Goal: Find specific page/section

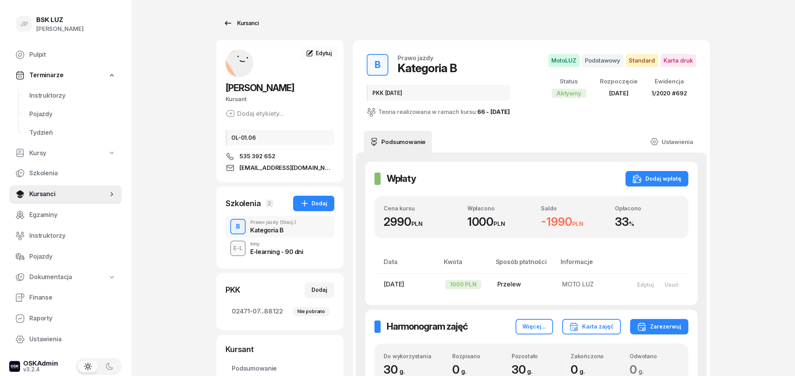
click at [229, 23] on icon at bounding box center [228, 23] width 7 height 4
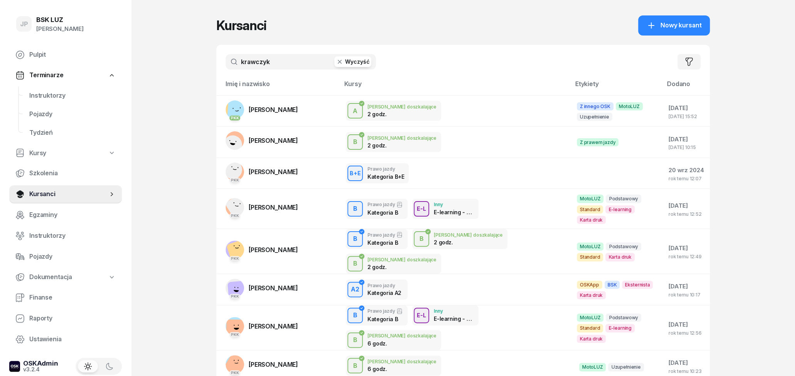
drag, startPoint x: 277, startPoint y: 61, endPoint x: 219, endPoint y: 66, distance: 57.3
click at [226, 66] on input "krawczyk" at bounding box center [301, 61] width 150 height 15
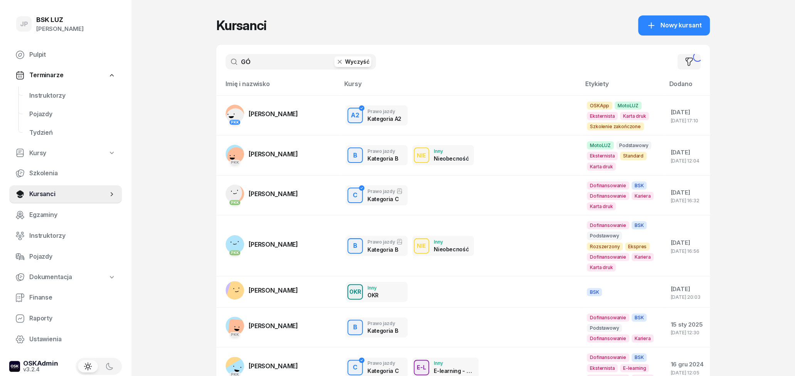
type input "G"
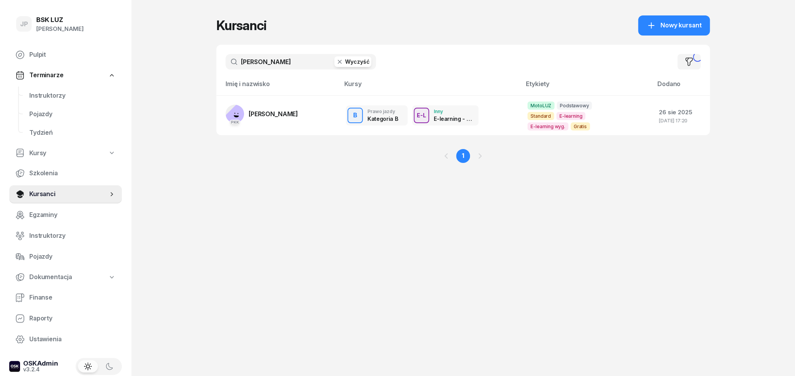
type input "[PERSON_NAME]"
click at [278, 105] on link "PKK [GEOGRAPHIC_DATA][PERSON_NAME]" at bounding box center [262, 114] width 73 height 19
